Goal: Transaction & Acquisition: Purchase product/service

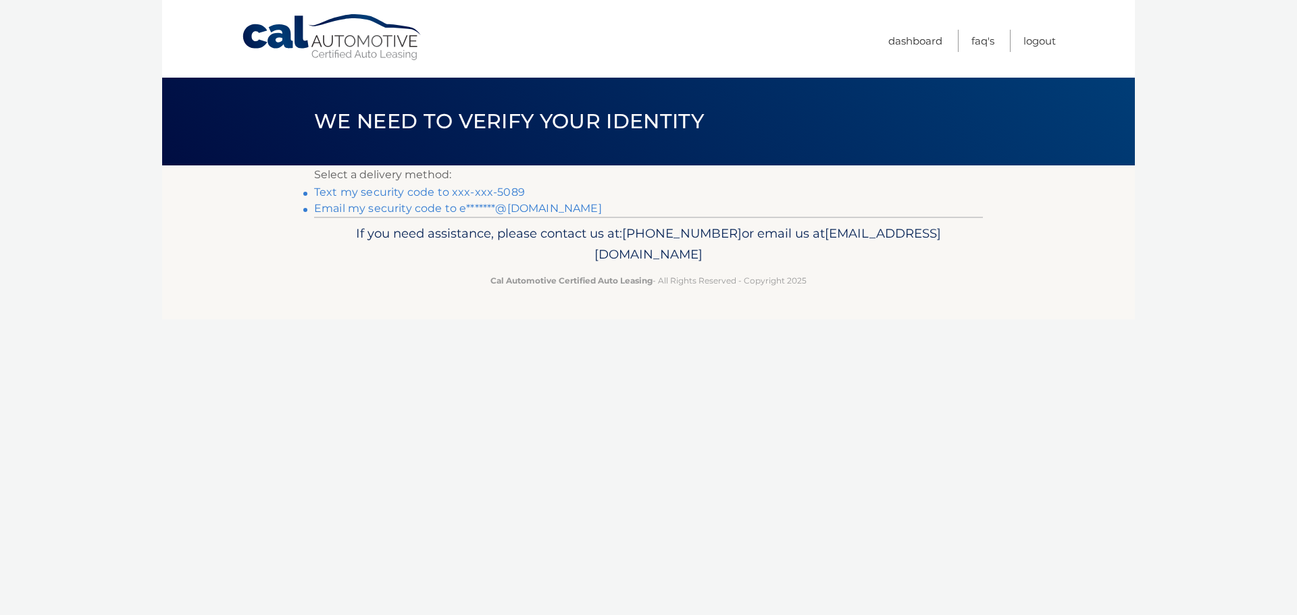
click at [488, 205] on link "Email my security code to e*******@[DOMAIN_NAME]" at bounding box center [458, 208] width 288 height 13
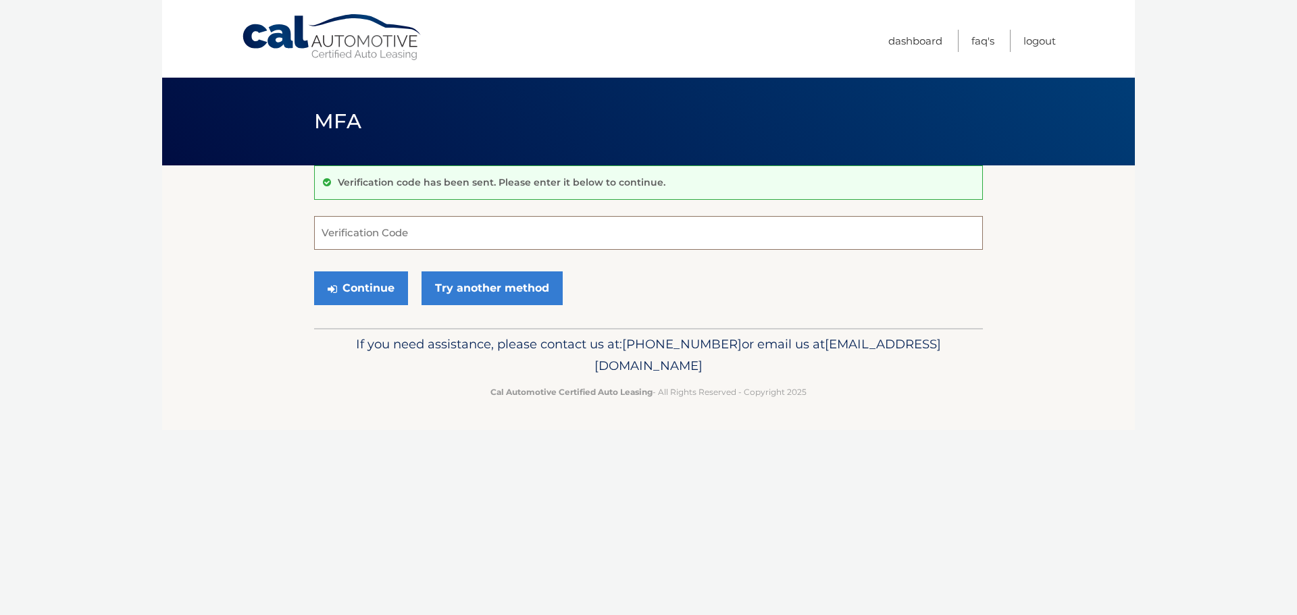
click at [391, 231] on input "Verification Code" at bounding box center [648, 233] width 669 height 34
paste input "838888"
click at [375, 283] on button "Continue" at bounding box center [361, 289] width 94 height 34
drag, startPoint x: 340, startPoint y: 219, endPoint x: 300, endPoint y: 207, distance: 41.5
click at [300, 207] on section "Verification code has been sent. Please enter it below to continue. 838888 Veri…" at bounding box center [648, 247] width 973 height 163
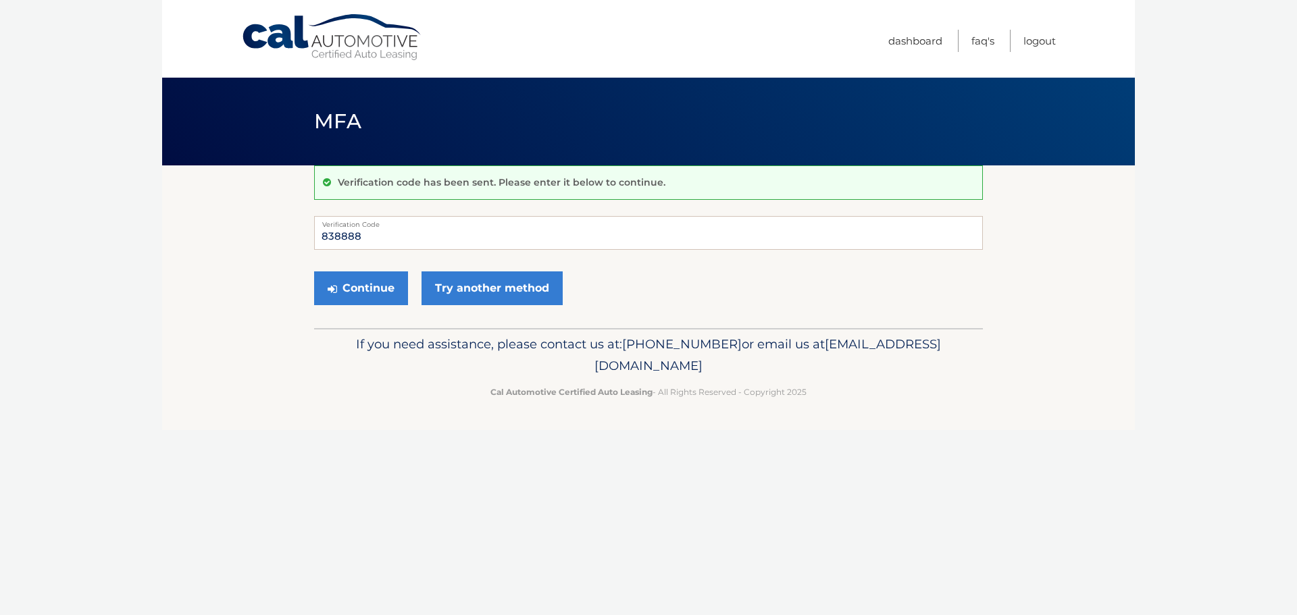
drag, startPoint x: 374, startPoint y: 252, endPoint x: 372, endPoint y: 238, distance: 13.7
click at [374, 251] on form "838888 Verification Code Continue Try another method" at bounding box center [648, 264] width 669 height 96
drag, startPoint x: 372, startPoint y: 236, endPoint x: 320, endPoint y: 235, distance: 52.7
click at [320, 234] on input "838888" at bounding box center [648, 233] width 669 height 34
type input "838888"
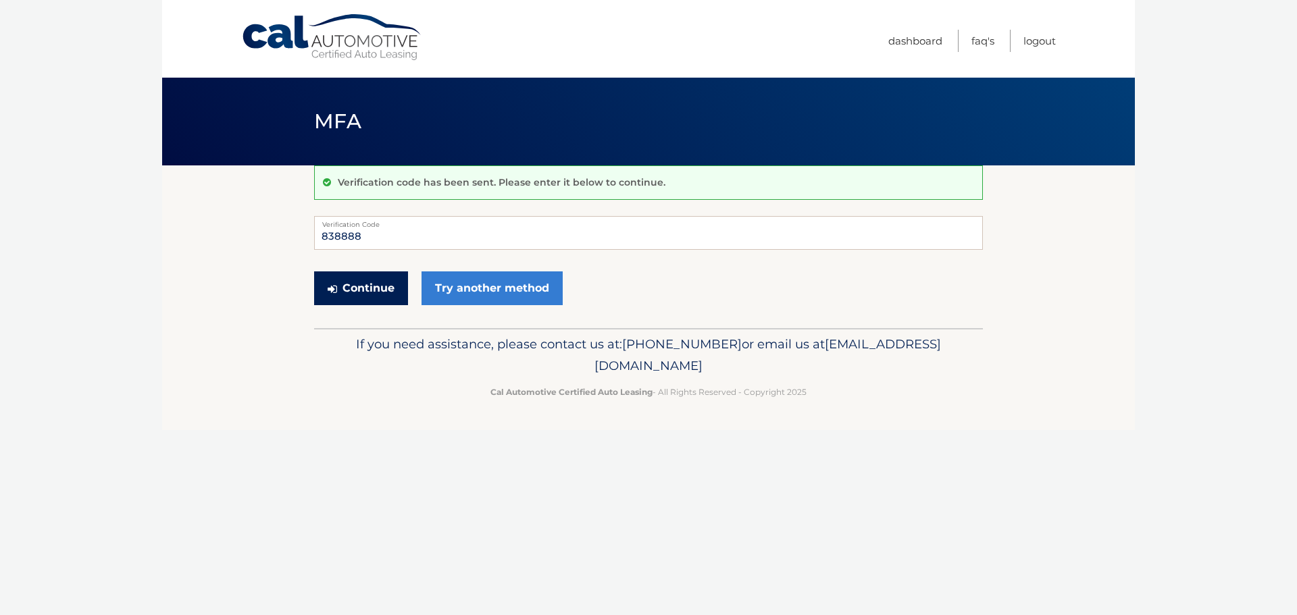
click at [363, 274] on button "Continue" at bounding box center [361, 289] width 94 height 34
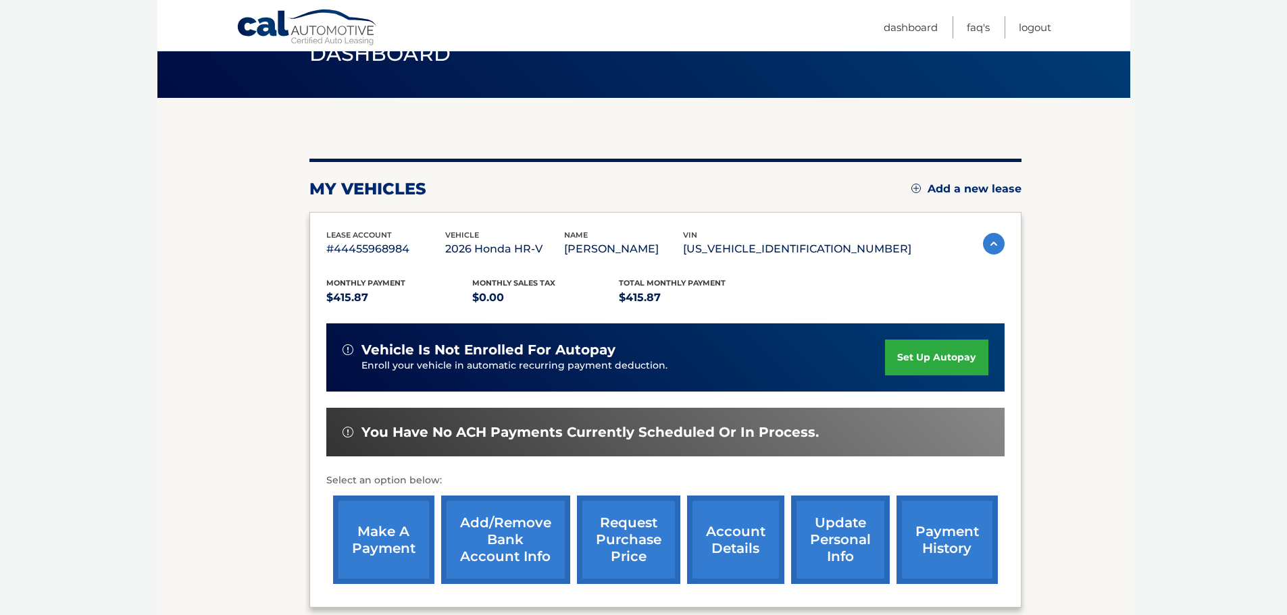
scroll to position [135, 0]
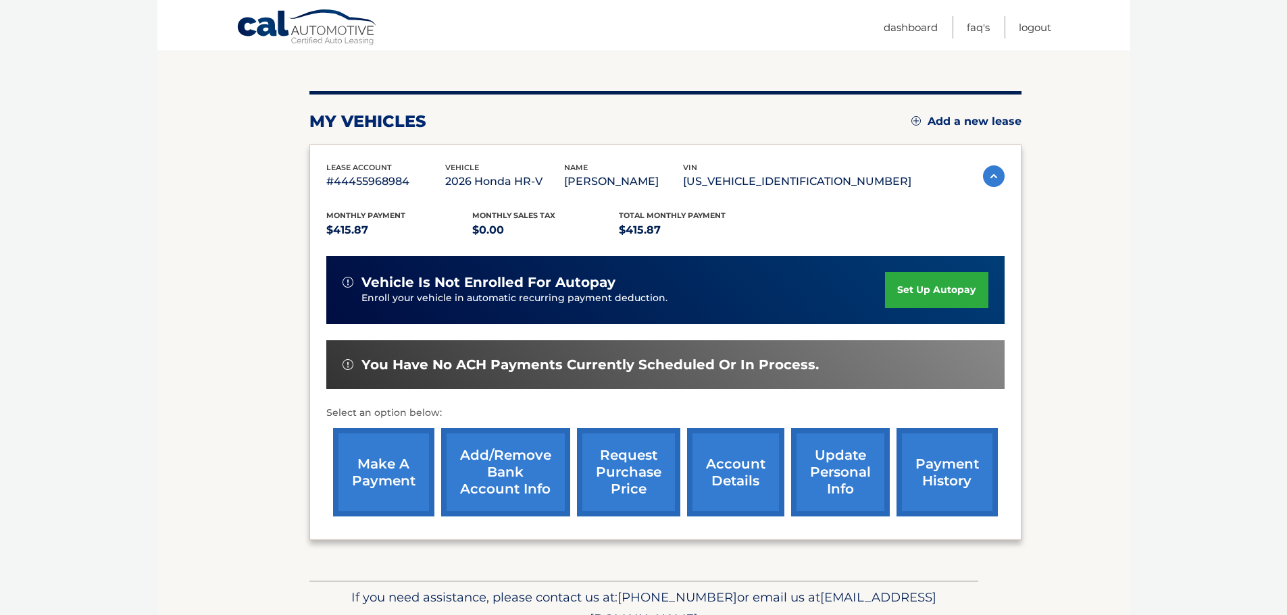
click at [747, 470] on link "account details" at bounding box center [735, 472] width 97 height 89
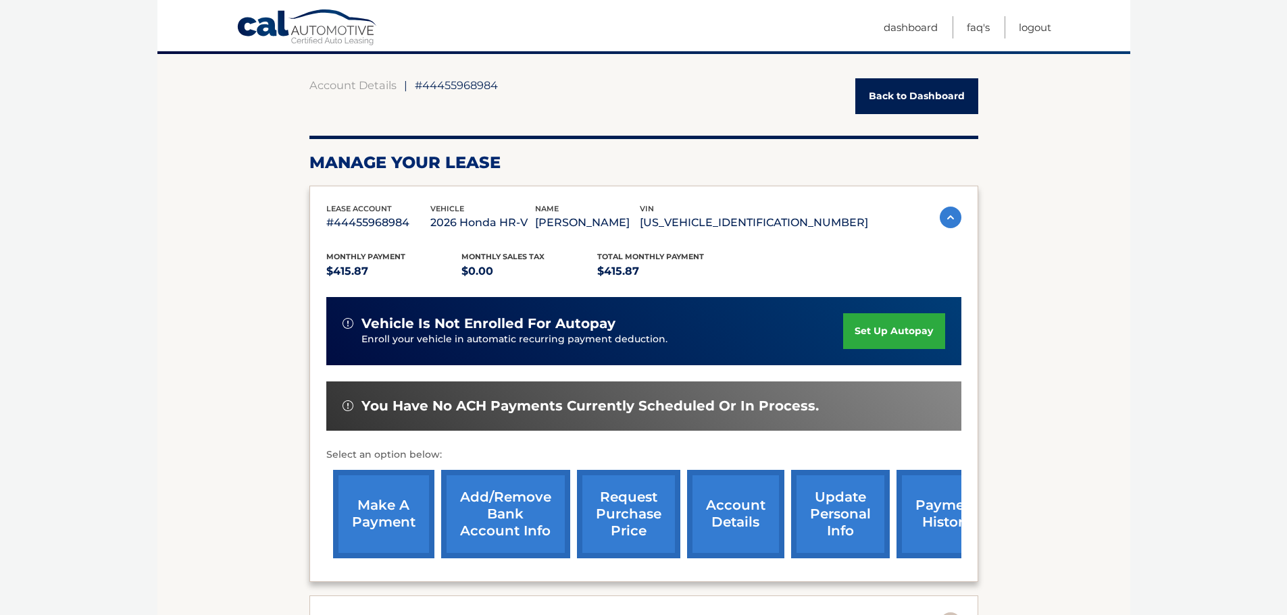
scroll to position [405, 0]
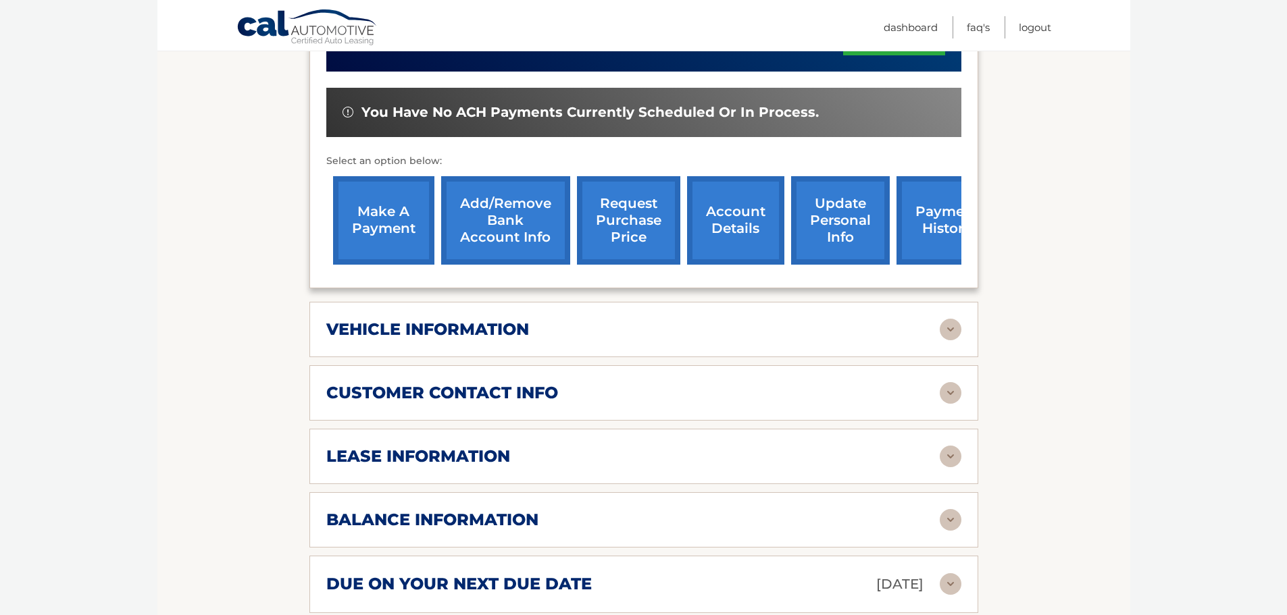
click at [344, 215] on link "make a payment" at bounding box center [383, 220] width 101 height 89
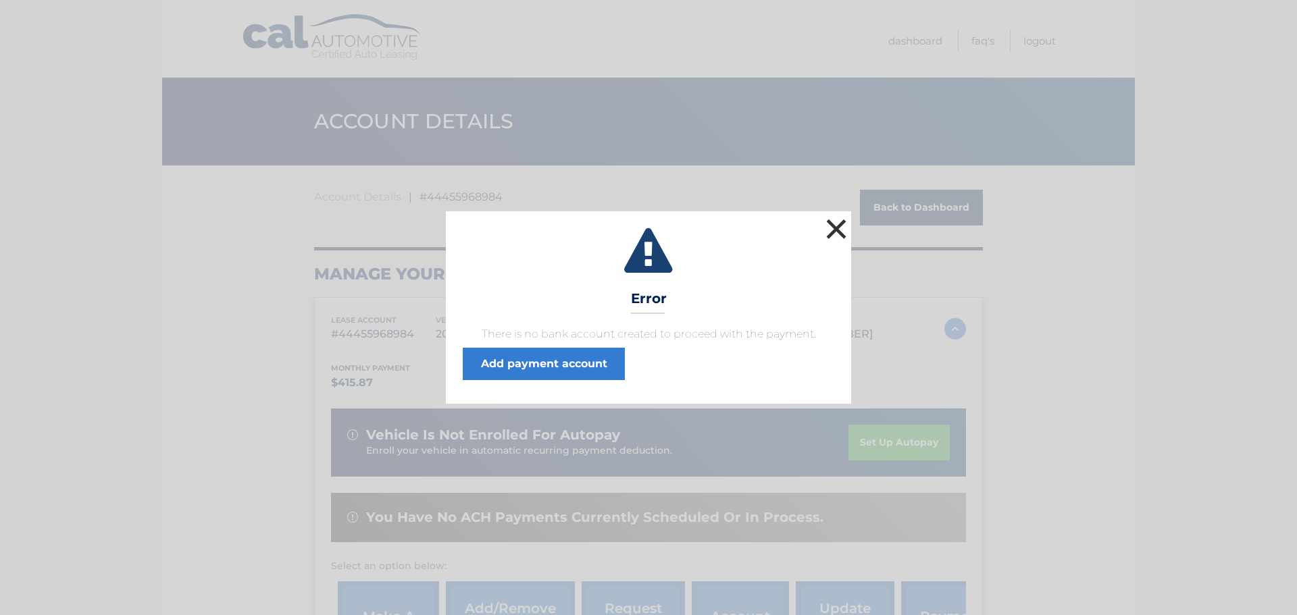
click at [834, 231] on button "×" at bounding box center [836, 229] width 27 height 27
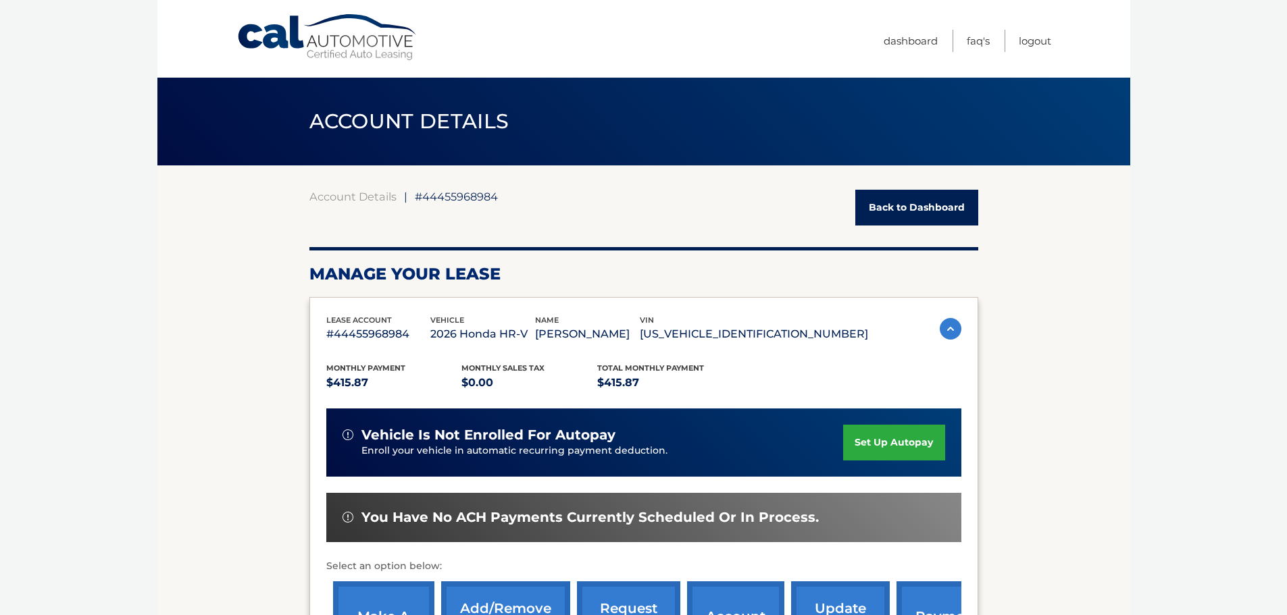
click at [855, 218] on div "Account Details | #44455968984 Back to Dashboard" at bounding box center [643, 208] width 669 height 36
click at [884, 217] on link "Back to Dashboard" at bounding box center [916, 208] width 123 height 36
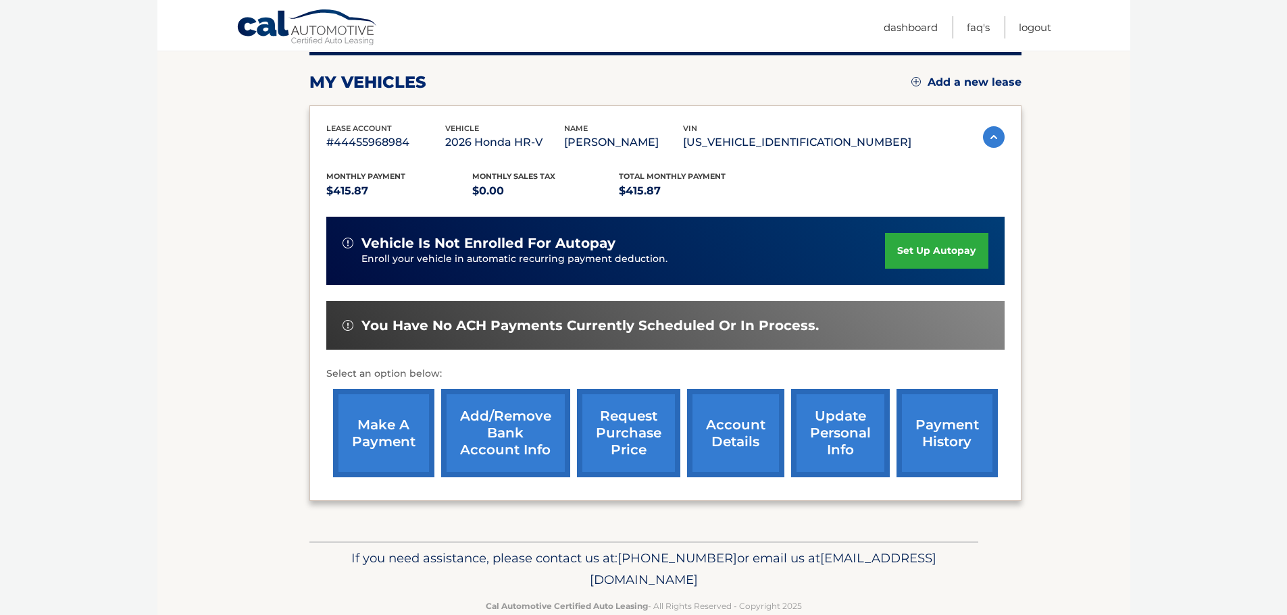
scroll to position [203, 0]
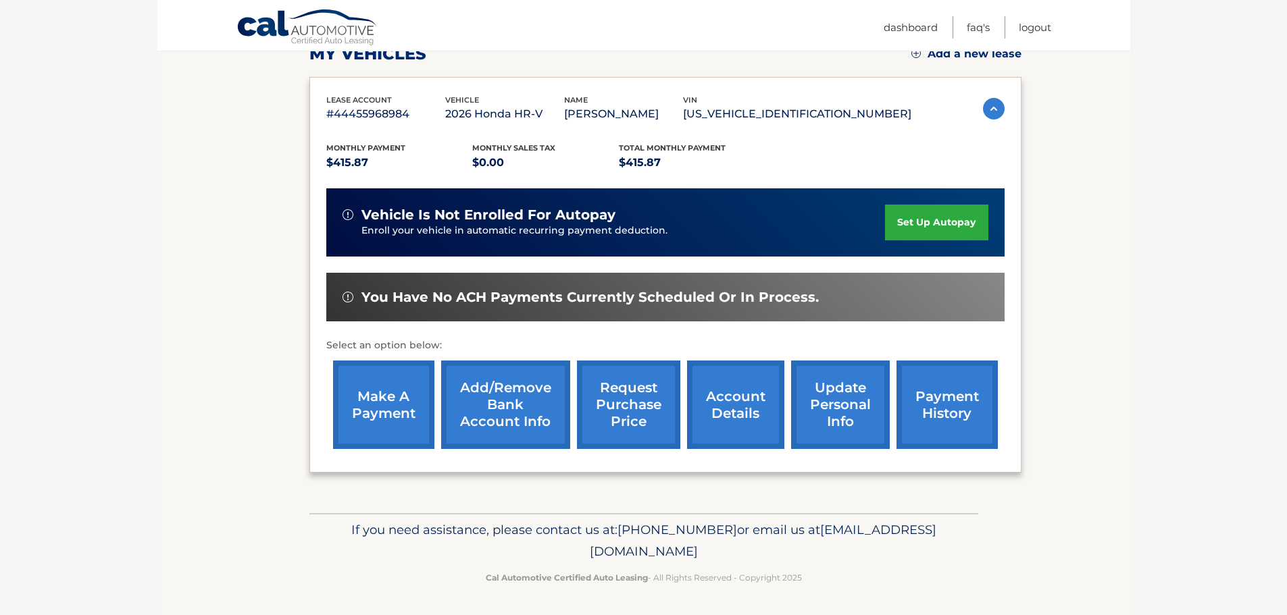
click at [364, 398] on link "make a payment" at bounding box center [383, 405] width 101 height 89
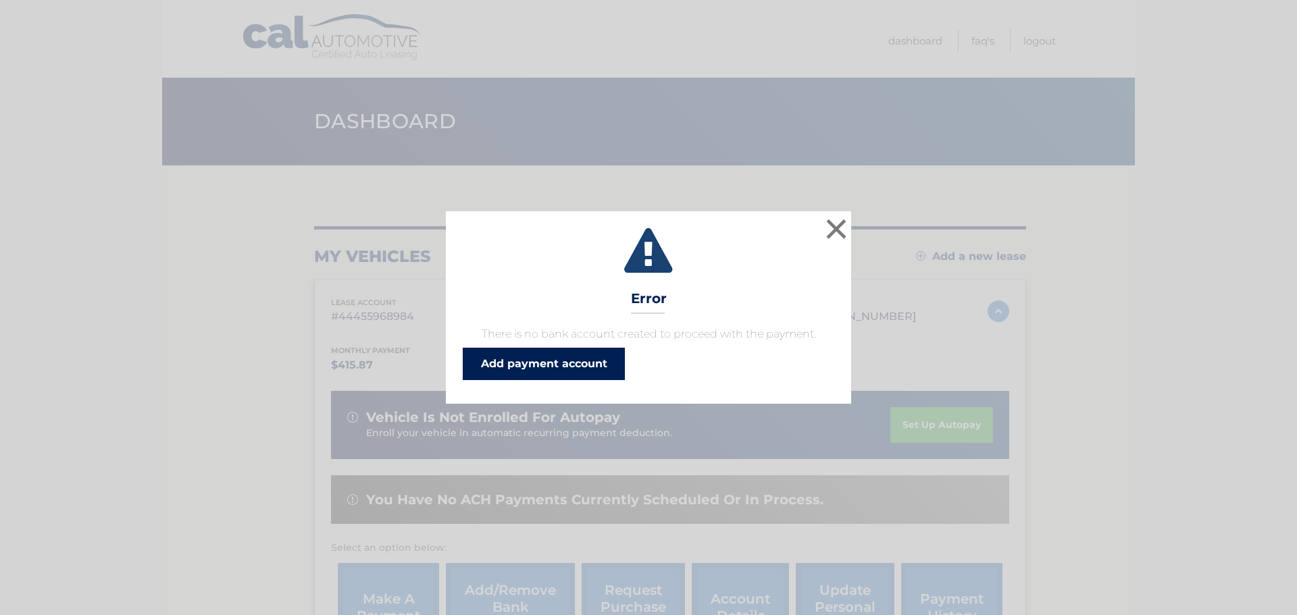
click at [529, 363] on link "Add payment account" at bounding box center [544, 364] width 162 height 32
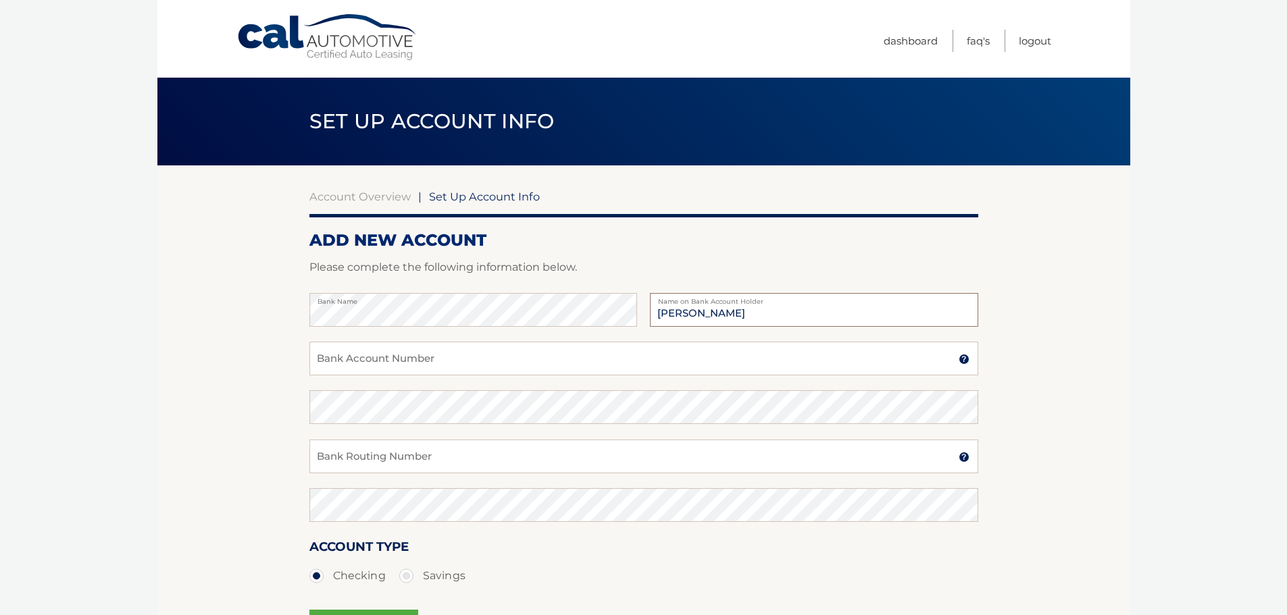
type input "[PERSON_NAME]"
click at [433, 359] on input "Bank Account Number" at bounding box center [643, 359] width 669 height 34
type input "381005538681"
click at [405, 457] on input "Bank Routing Number" at bounding box center [643, 457] width 669 height 34
type input "021200339"
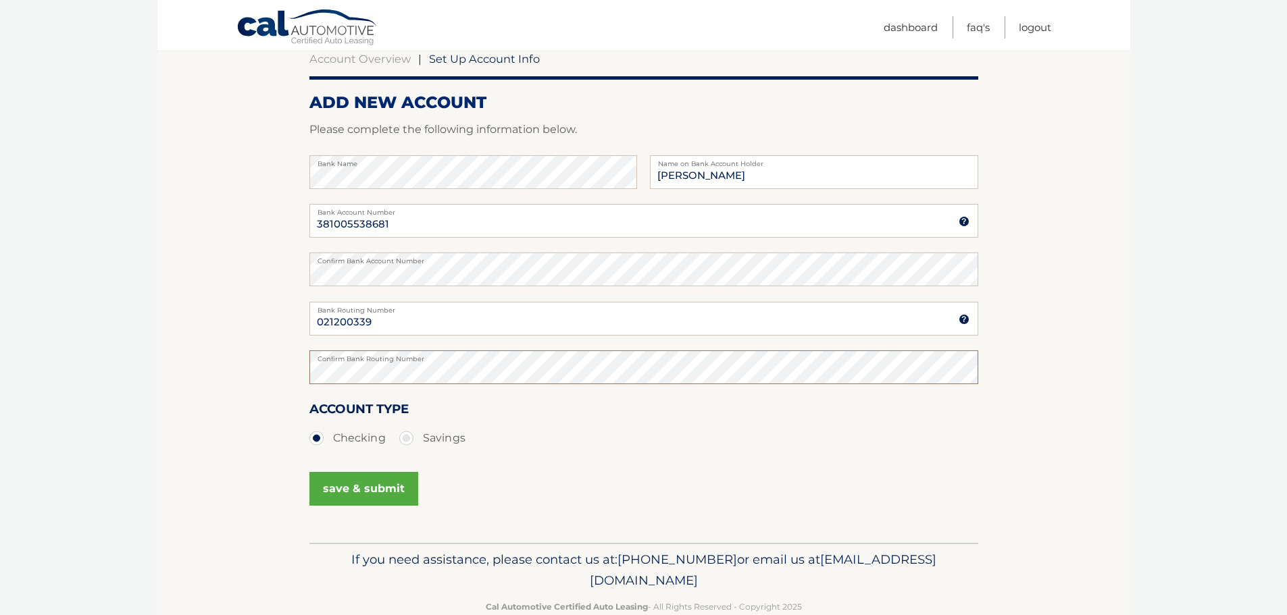
scroll to position [168, 0]
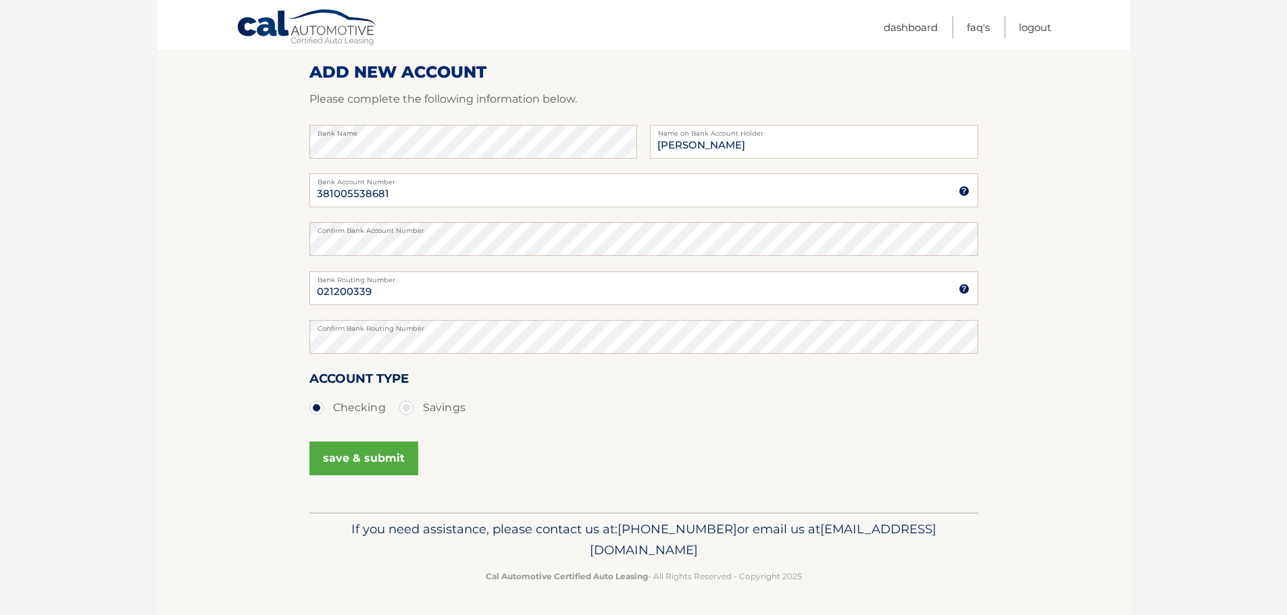
click at [385, 454] on button "save & submit" at bounding box center [363, 459] width 109 height 34
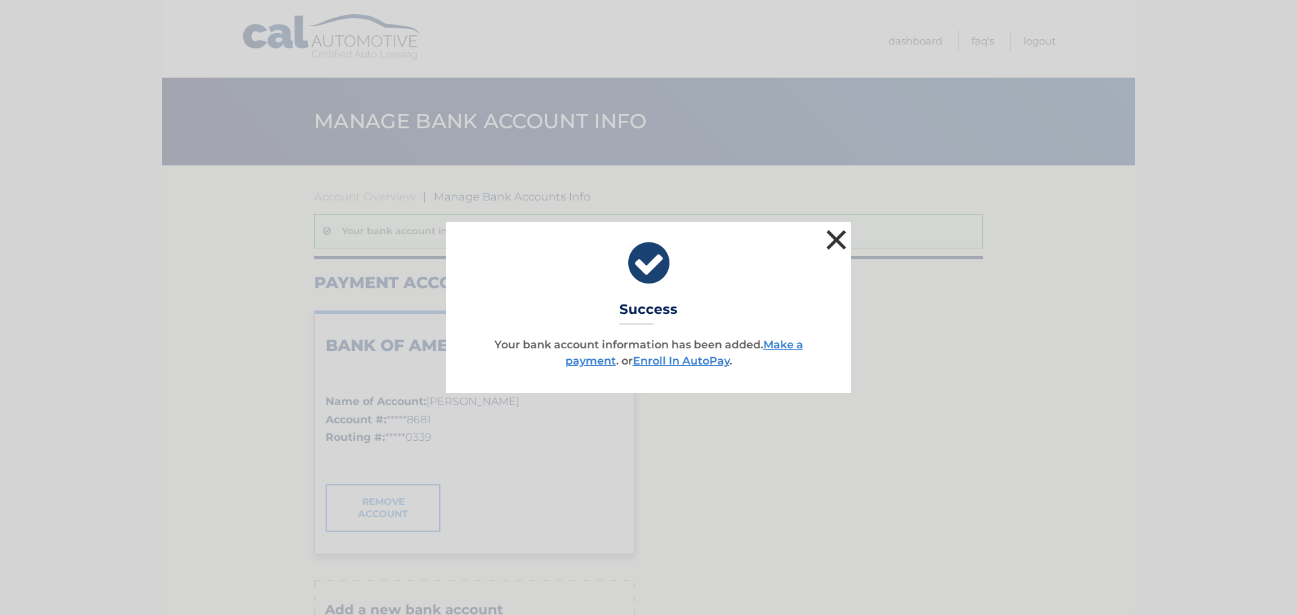
click at [838, 236] on button "×" at bounding box center [836, 239] width 27 height 27
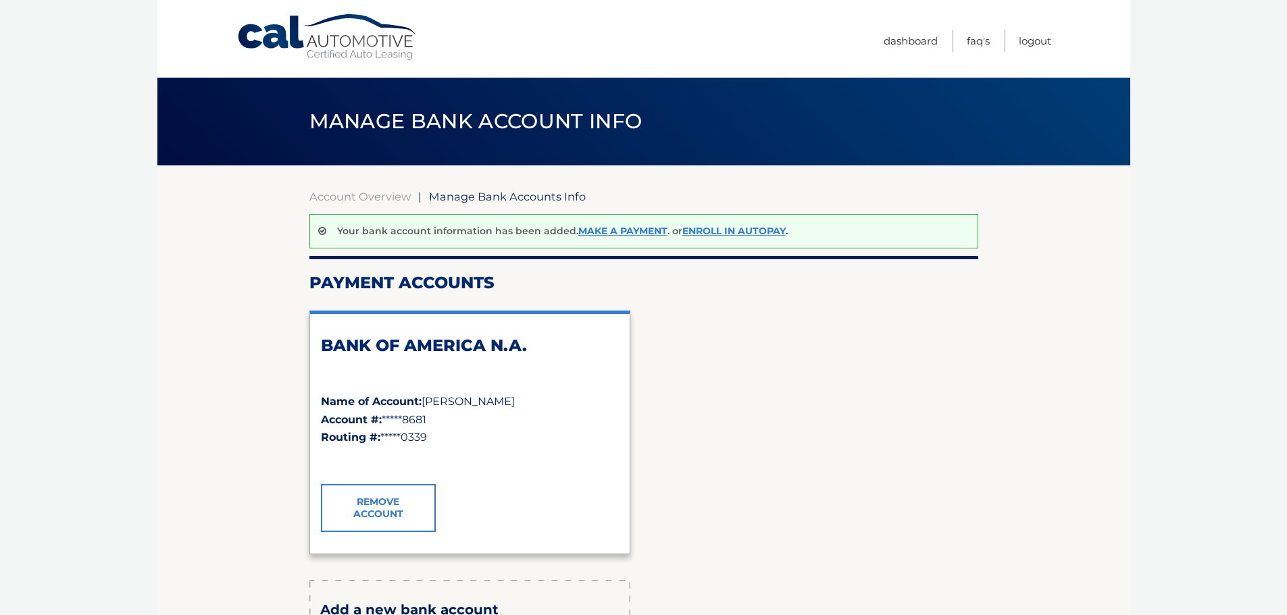
click at [614, 230] on link "Make a payment" at bounding box center [622, 231] width 89 height 12
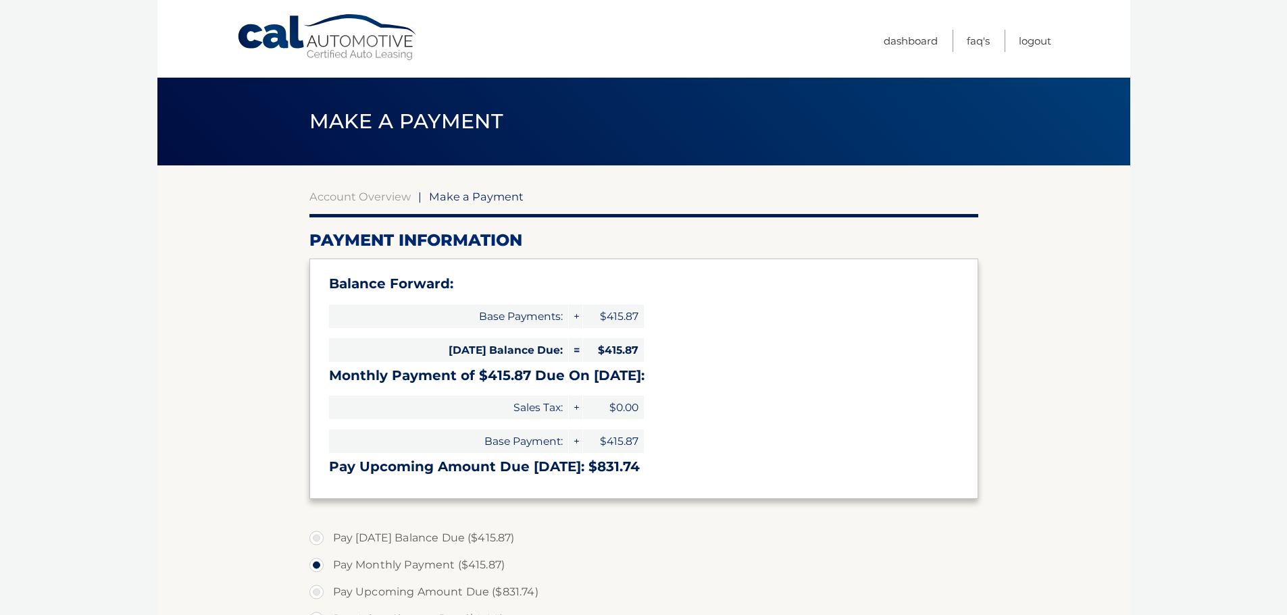
select select "YjYyYmRhNTYtZGZhOS00YzgxLThmZDYtZTU2YTU3NGFkMGM1"
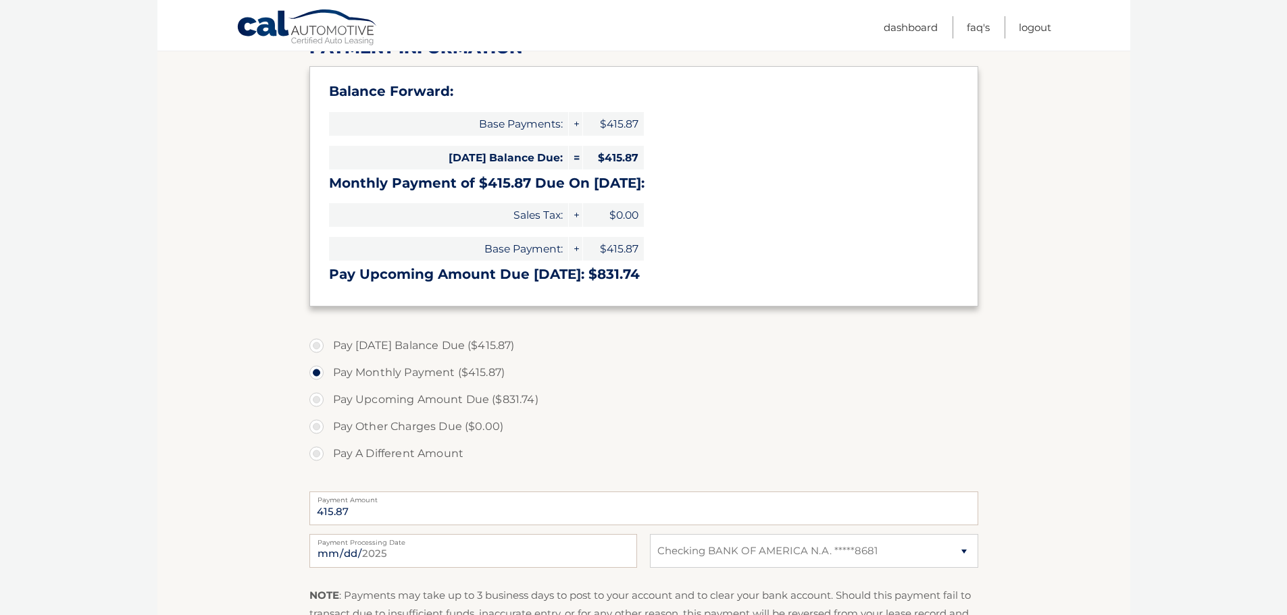
scroll to position [203, 0]
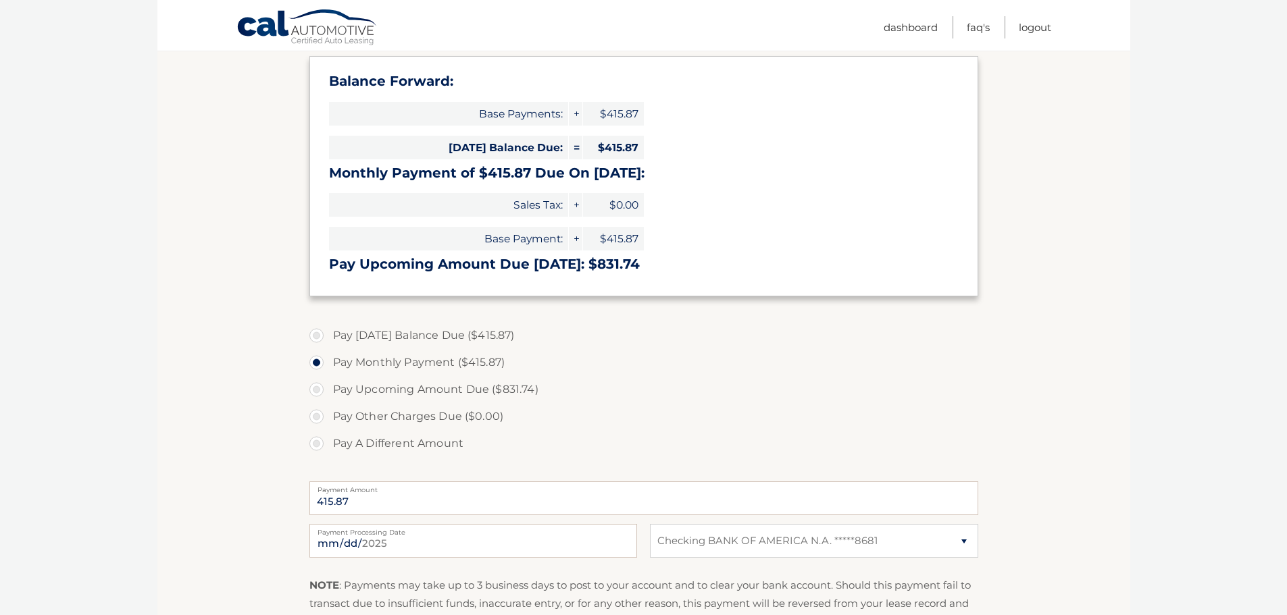
click at [320, 336] on label "Pay [DATE] Balance Due ($415.87)" at bounding box center [643, 335] width 669 height 27
click at [320, 336] on input "Pay [DATE] Balance Due ($415.87)" at bounding box center [322, 333] width 14 height 22
radio input "true"
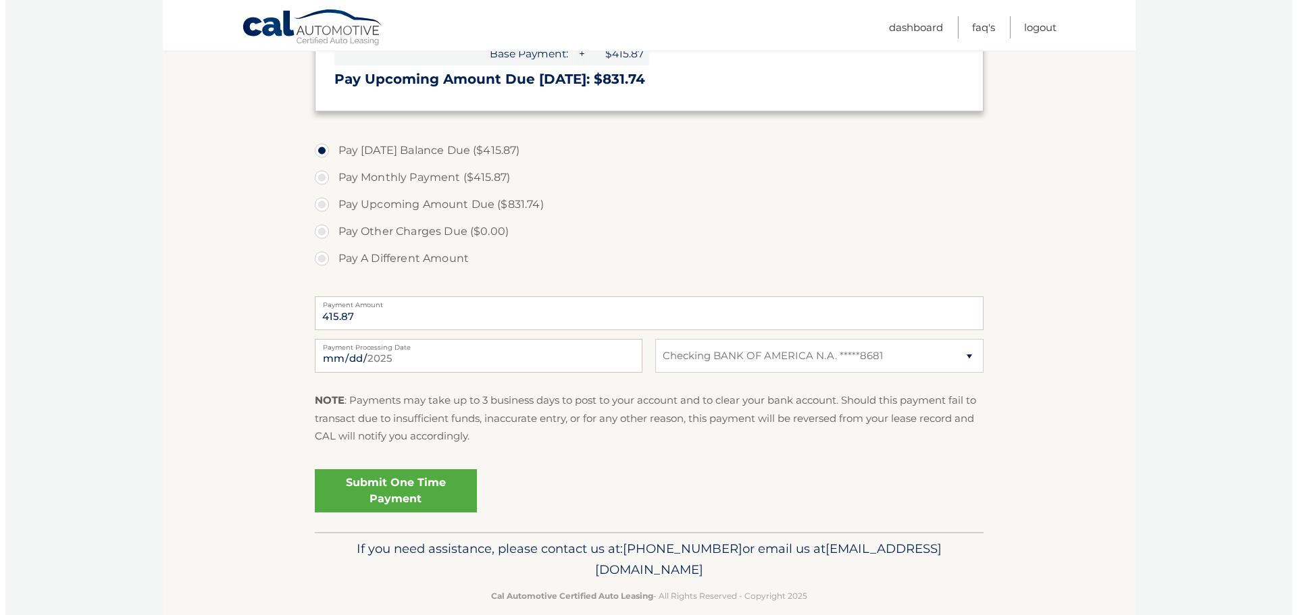
scroll to position [405, 0]
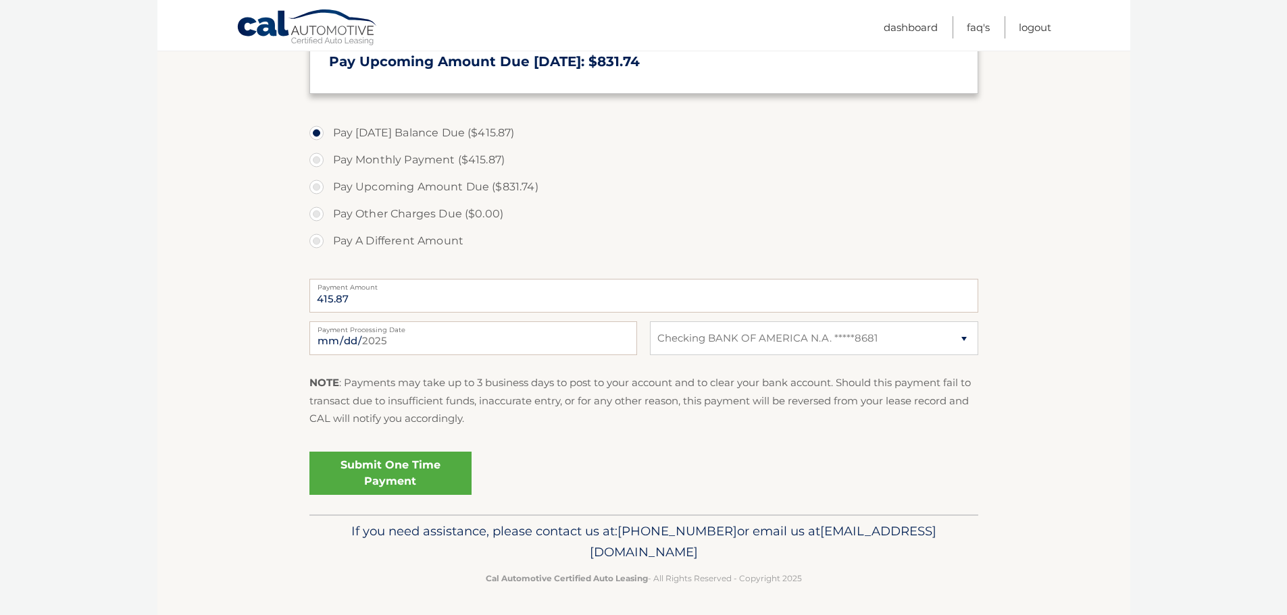
click at [418, 482] on link "Submit One Time Payment" at bounding box center [390, 473] width 162 height 43
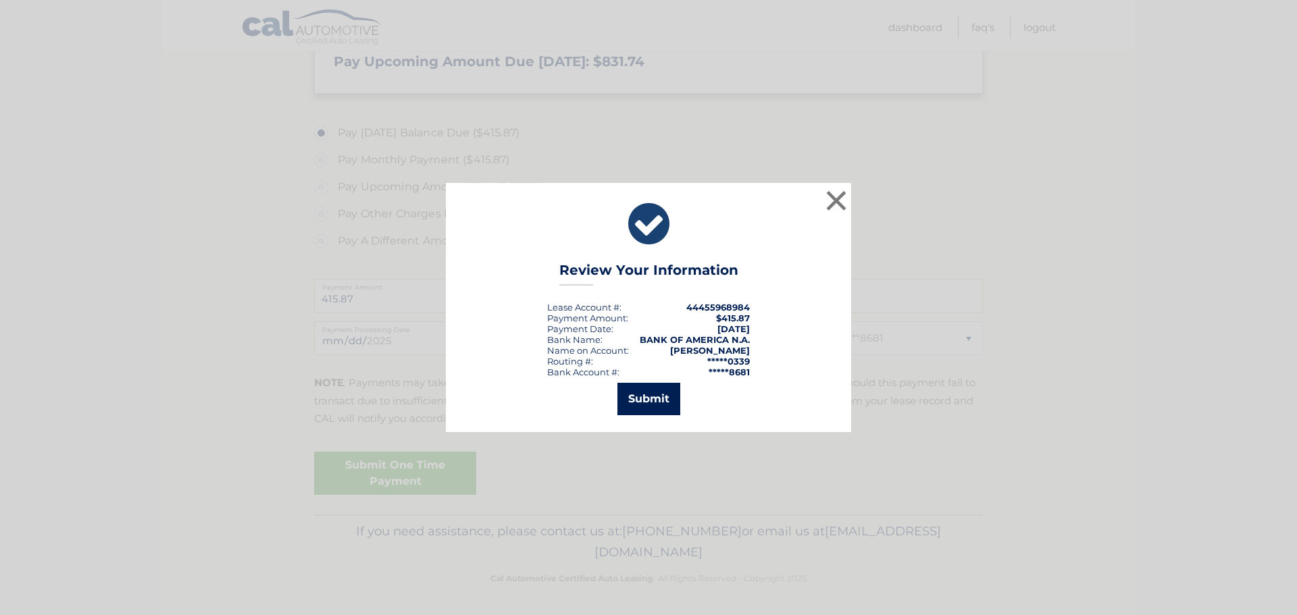
click at [656, 401] on button "Submit" at bounding box center [649, 399] width 63 height 32
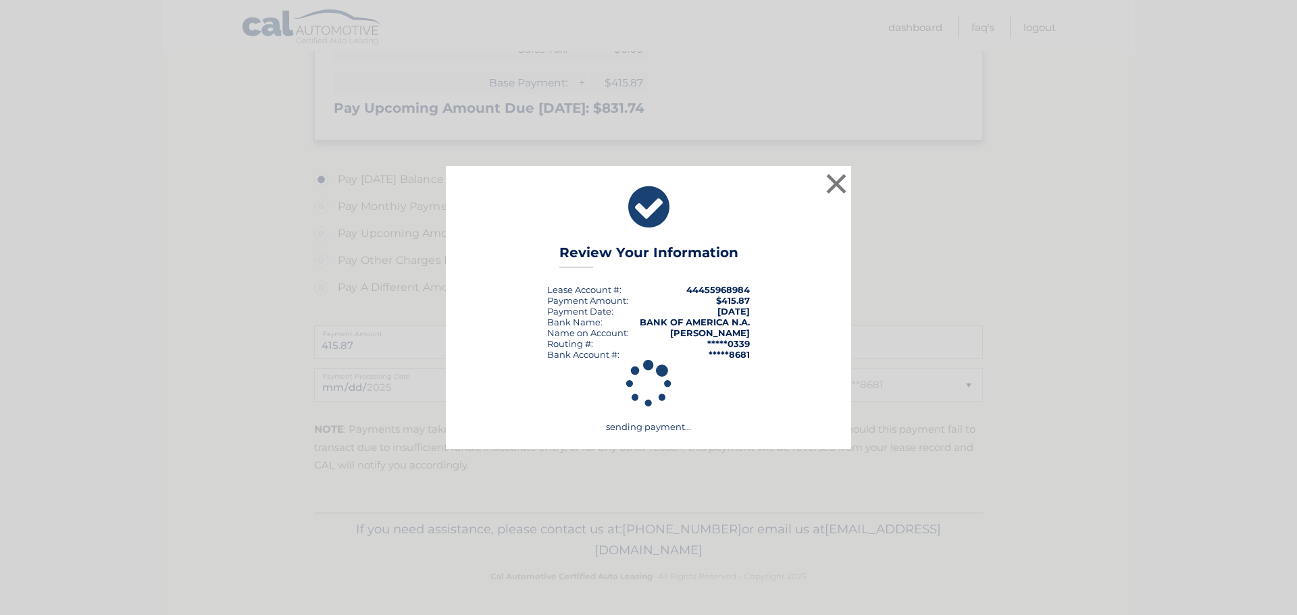
scroll to position [359, 0]
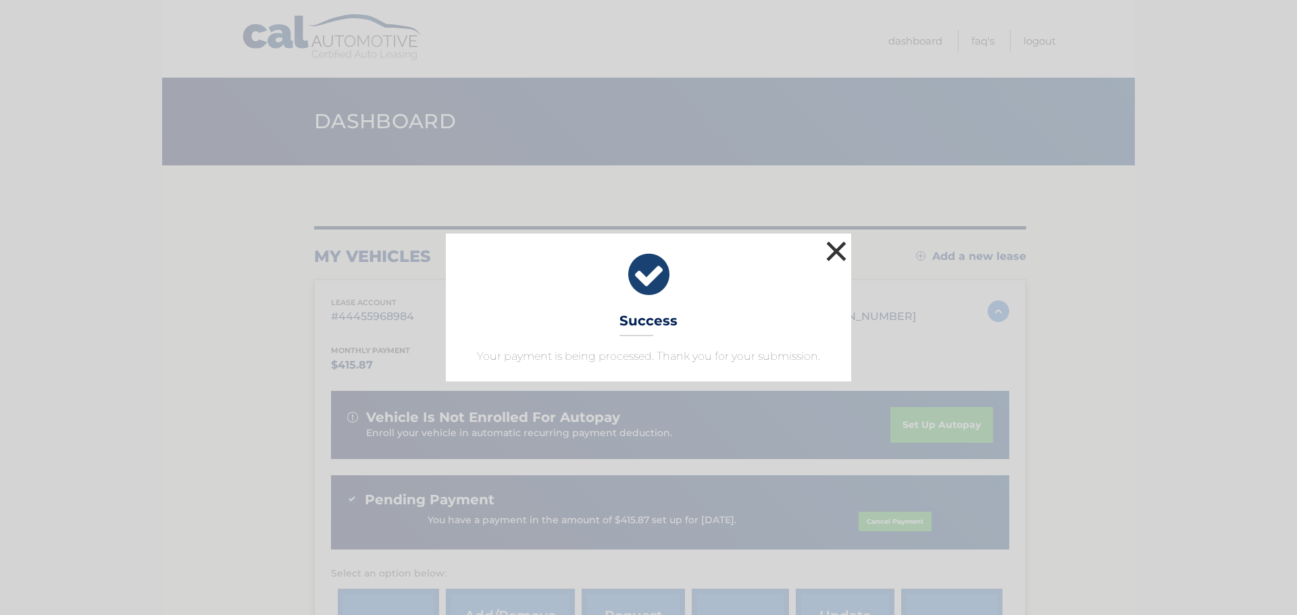
click at [834, 253] on button "×" at bounding box center [836, 251] width 27 height 27
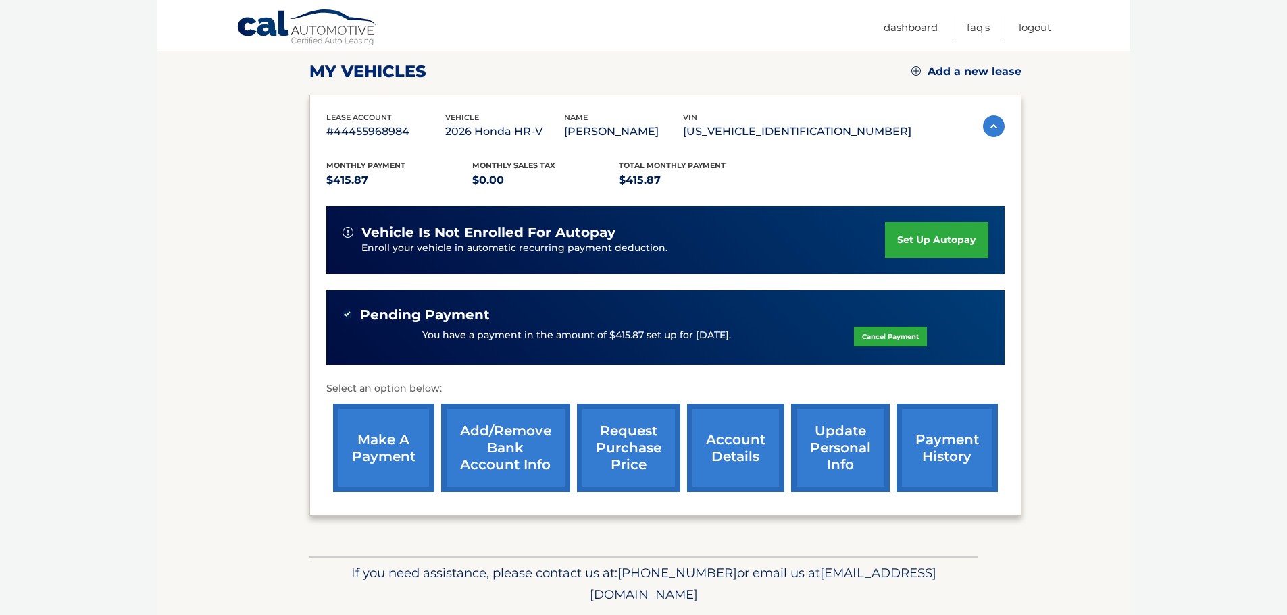
scroll to position [161, 0]
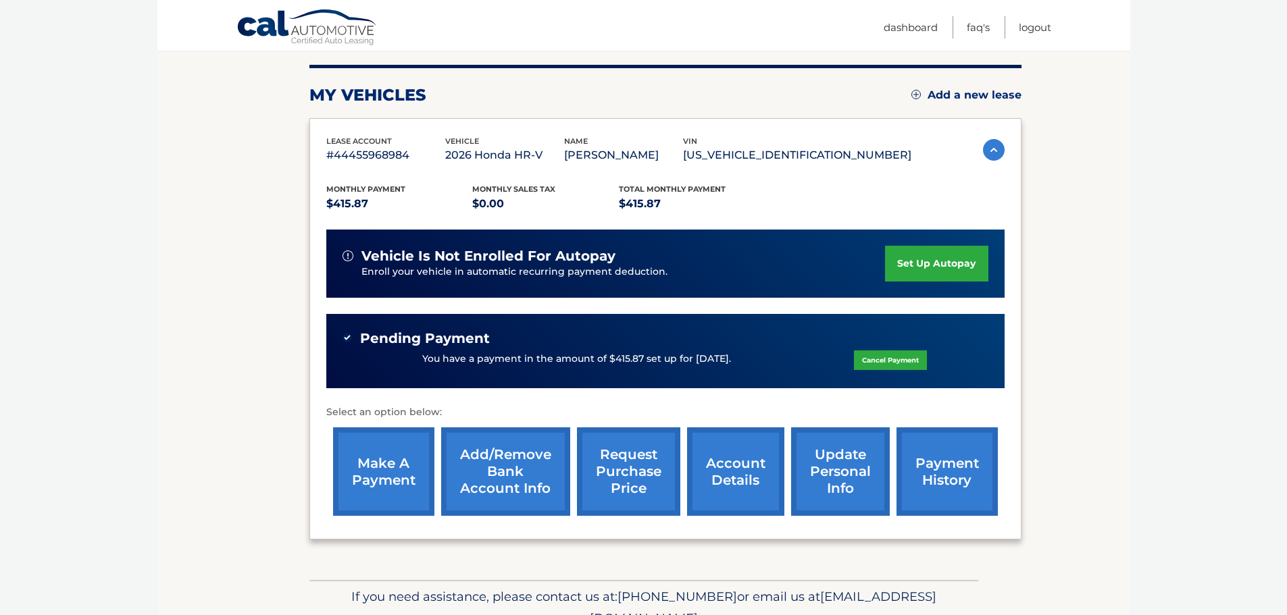
click at [978, 463] on link "payment history" at bounding box center [947, 472] width 101 height 89
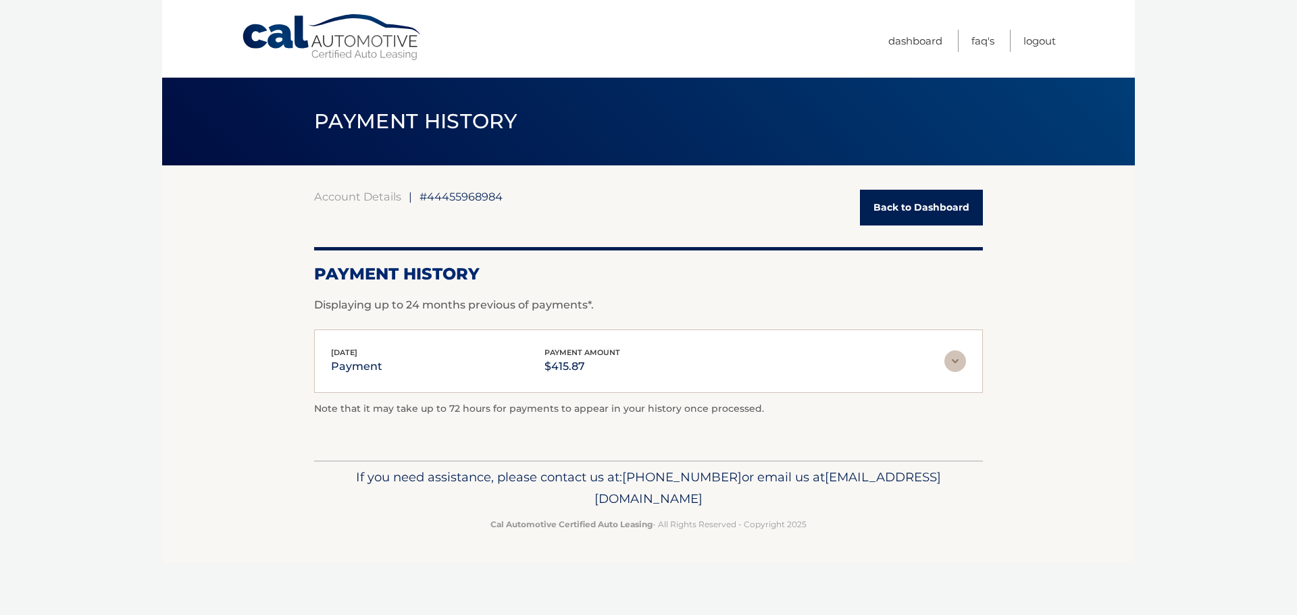
click at [959, 366] on img at bounding box center [956, 362] width 22 height 22
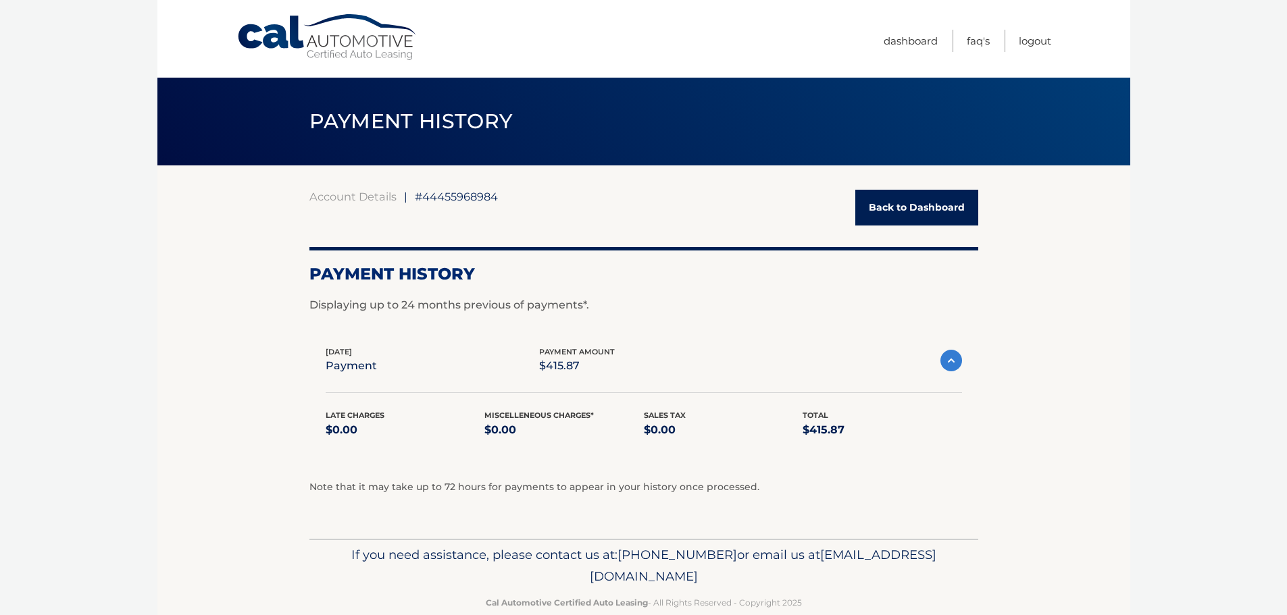
click at [959, 366] on img at bounding box center [951, 361] width 22 height 22
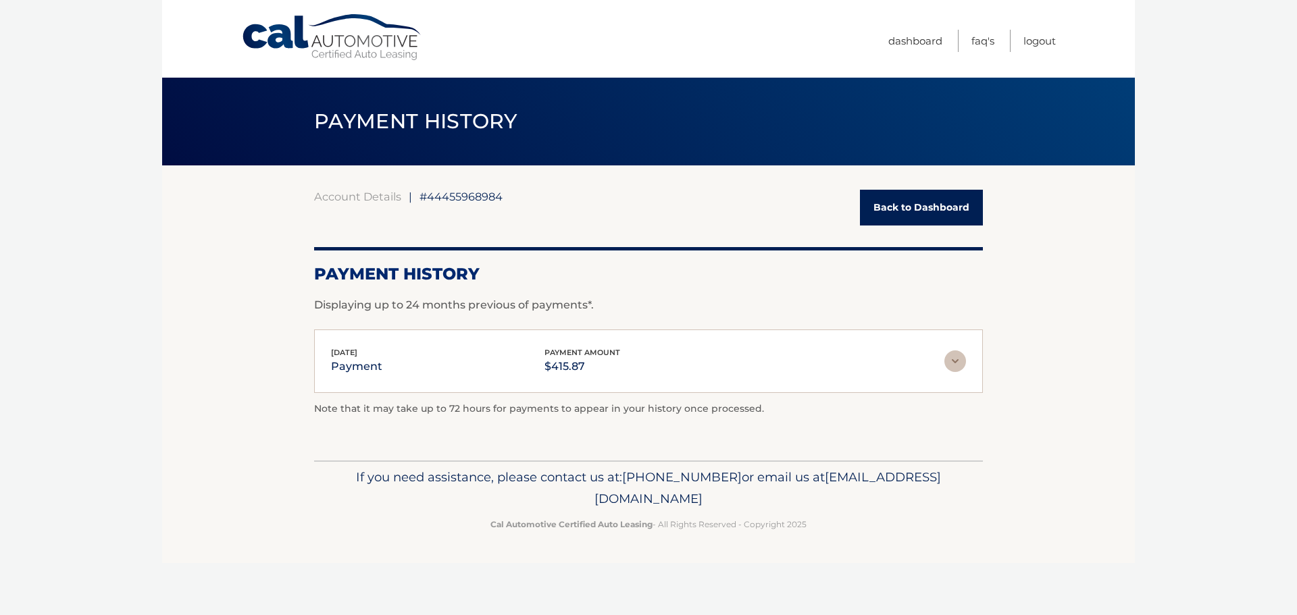
click at [892, 224] on link "Back to Dashboard" at bounding box center [921, 208] width 123 height 36
click at [890, 210] on link "Back to Dashboard" at bounding box center [921, 208] width 123 height 36
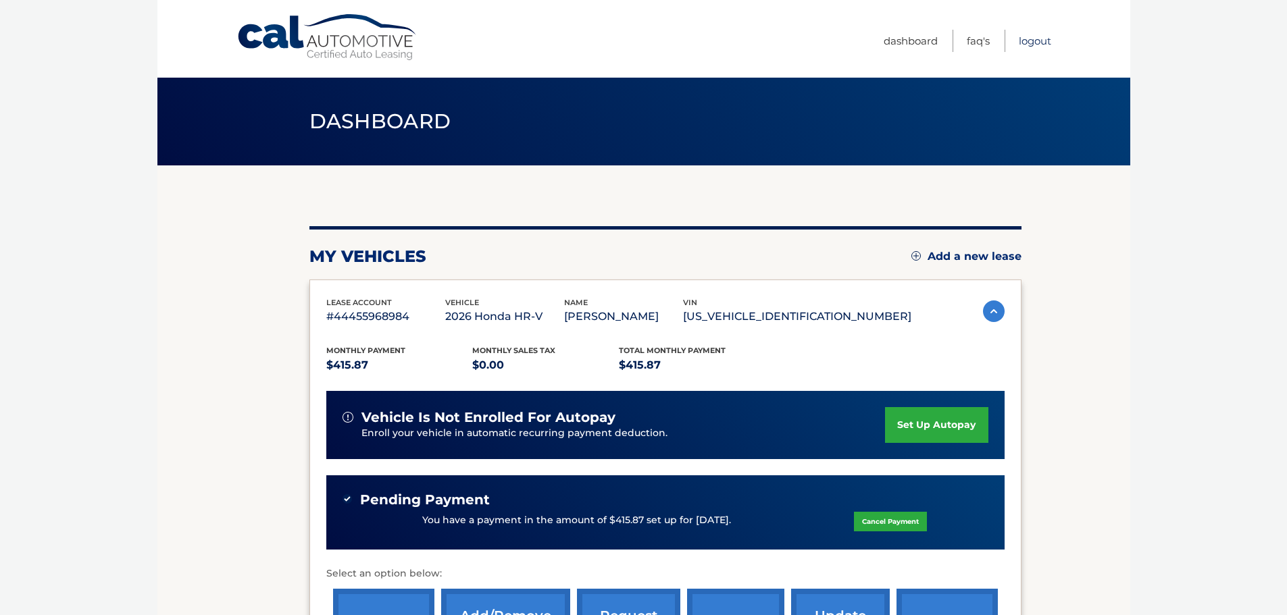
click at [1038, 42] on link "Logout" at bounding box center [1035, 41] width 32 height 22
